Goal: Task Accomplishment & Management: Use online tool/utility

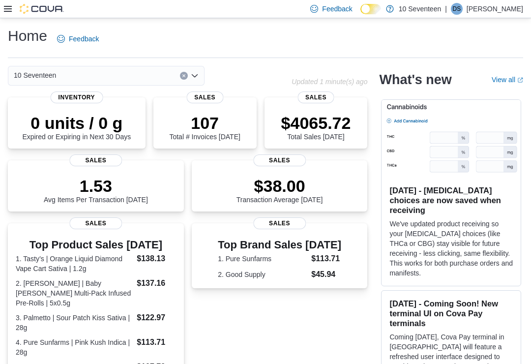
click at [9, 9] on icon at bounding box center [8, 9] width 8 height 6
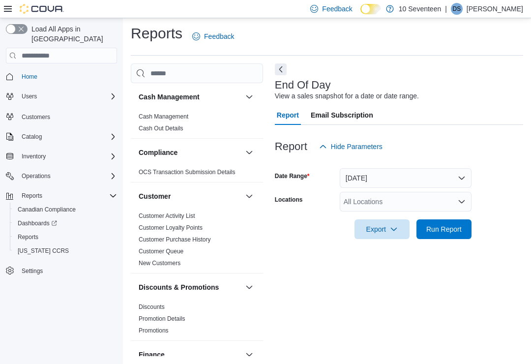
scroll to position [15, 0]
click at [446, 223] on span "Run Report" at bounding box center [444, 229] width 43 height 20
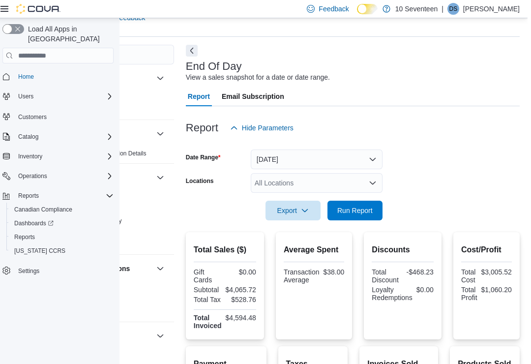
scroll to position [0, 86]
